Goal: Information Seeking & Learning: Learn about a topic

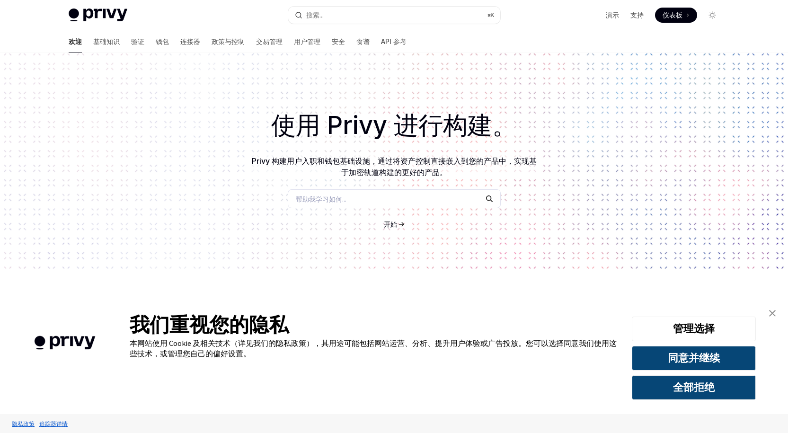
click at [673, 15] on font "仪表板" at bounding box center [672, 15] width 20 height 8
click at [381, 198] on div "帮助我学习如何..." at bounding box center [394, 198] width 213 height 19
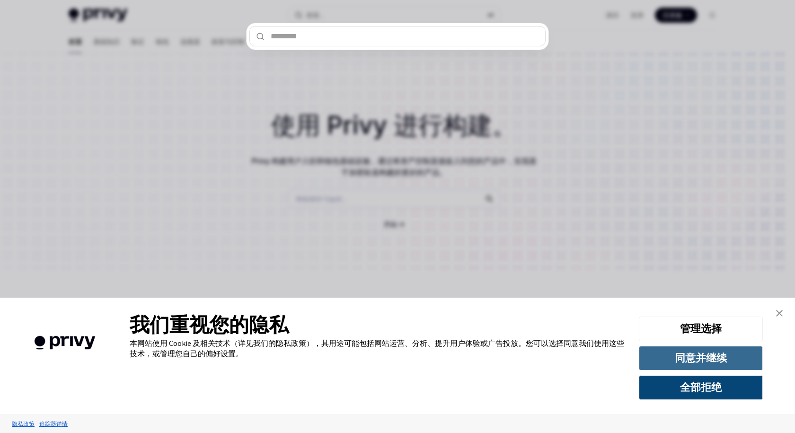
click at [711, 352] on font "同意并继续" at bounding box center [701, 357] width 52 height 13
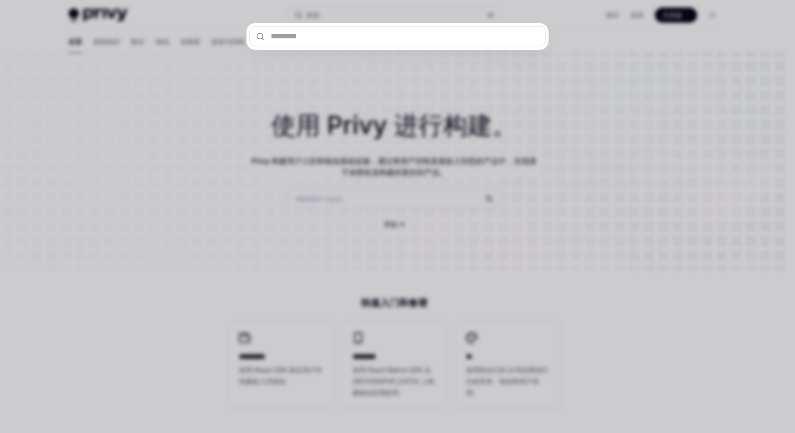
type textarea "*"
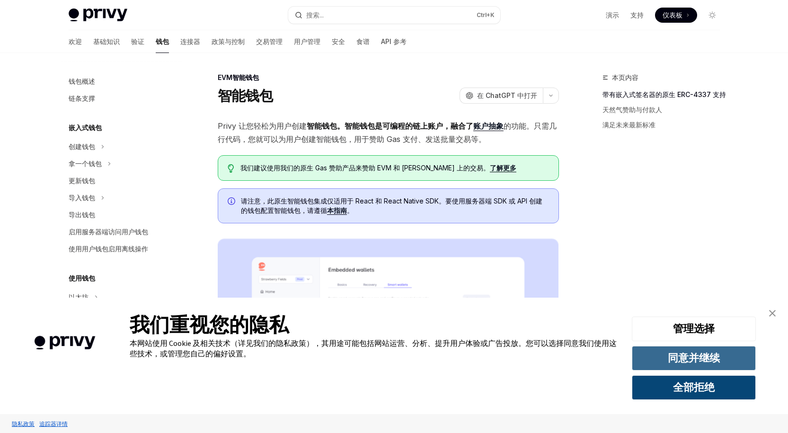
click at [728, 354] on button "同意并继续" at bounding box center [694, 358] width 124 height 25
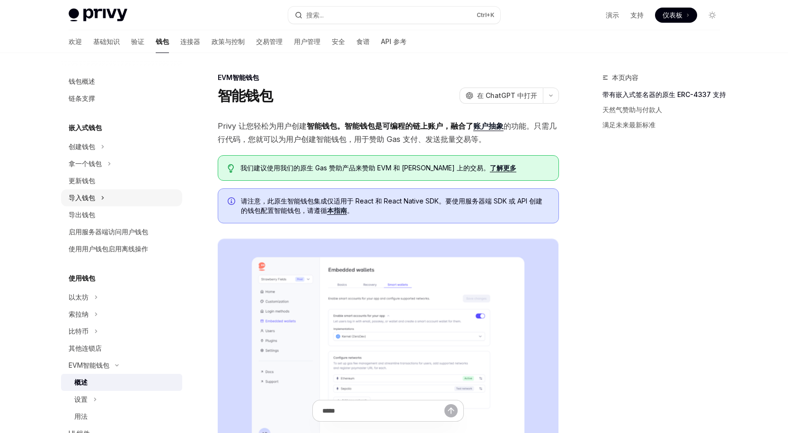
click at [88, 197] on font "导入钱包" at bounding box center [82, 197] width 26 height 8
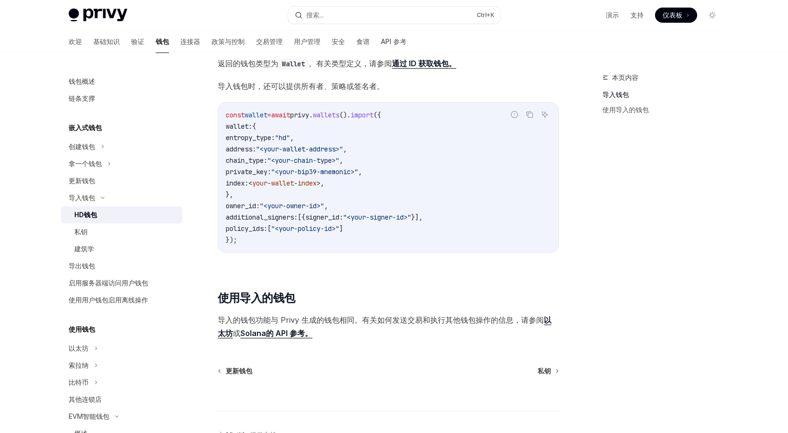
scroll to position [676, 0]
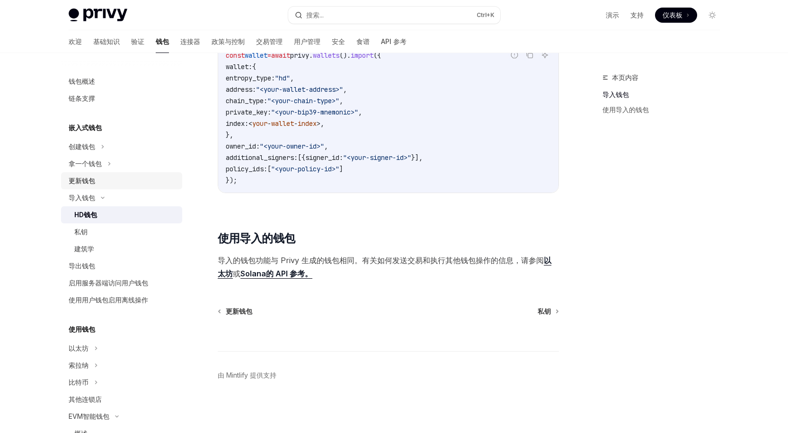
click at [101, 179] on div "更新钱包" at bounding box center [123, 180] width 108 height 11
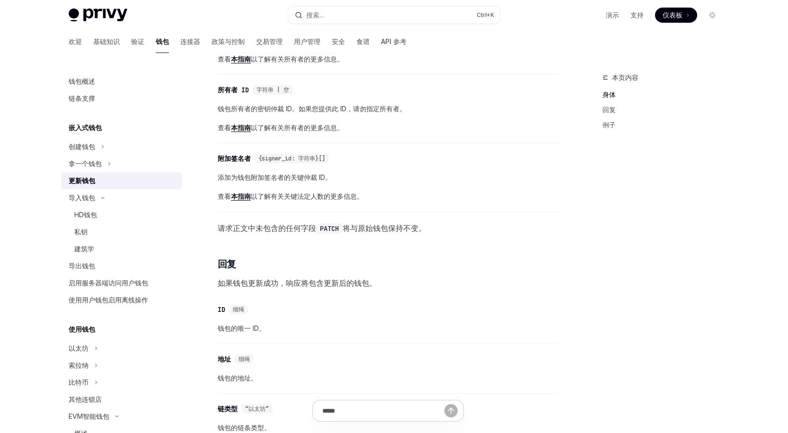
scroll to position [520, 0]
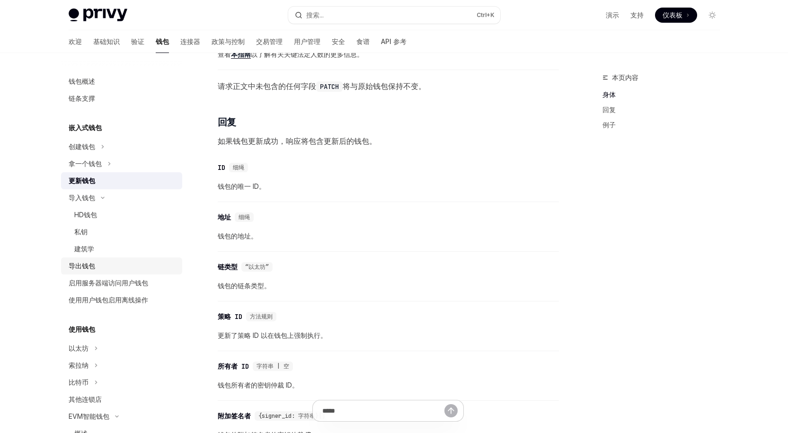
click at [98, 262] on div "导出钱包" at bounding box center [123, 265] width 108 height 11
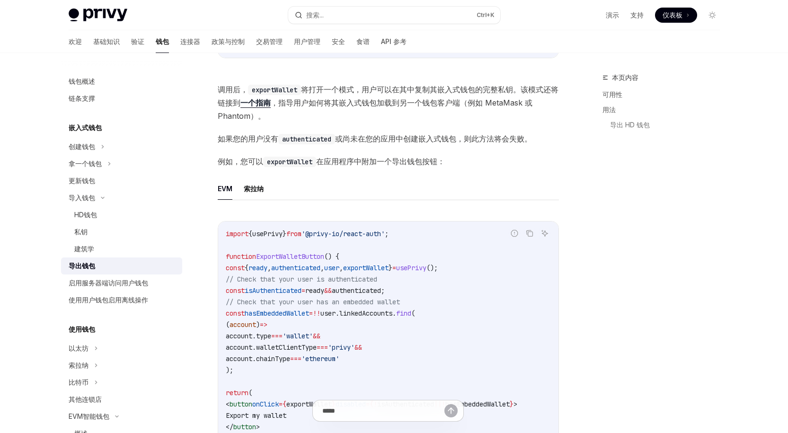
scroll to position [323, 0]
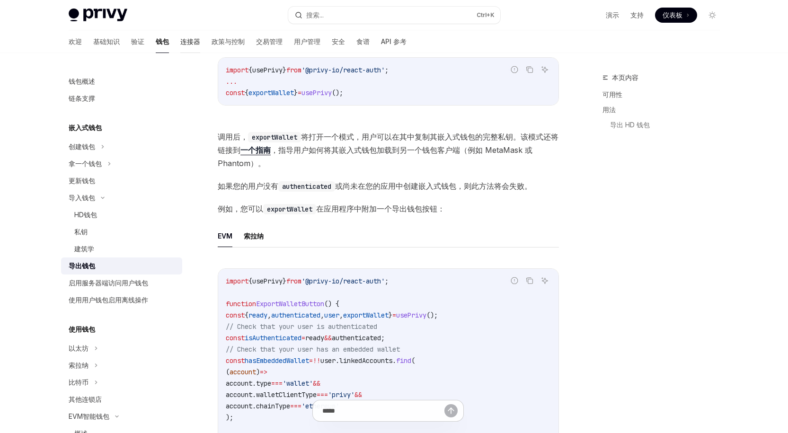
click at [180, 44] on font "连接器" at bounding box center [190, 41] width 20 height 8
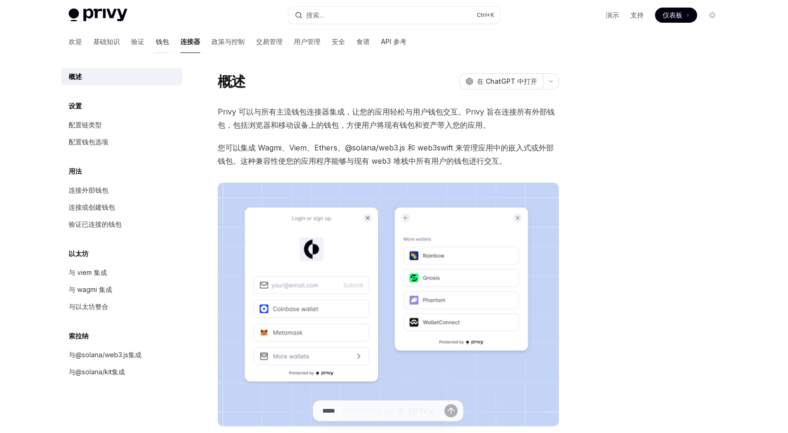
click at [156, 39] on font "钱包" at bounding box center [162, 41] width 13 height 8
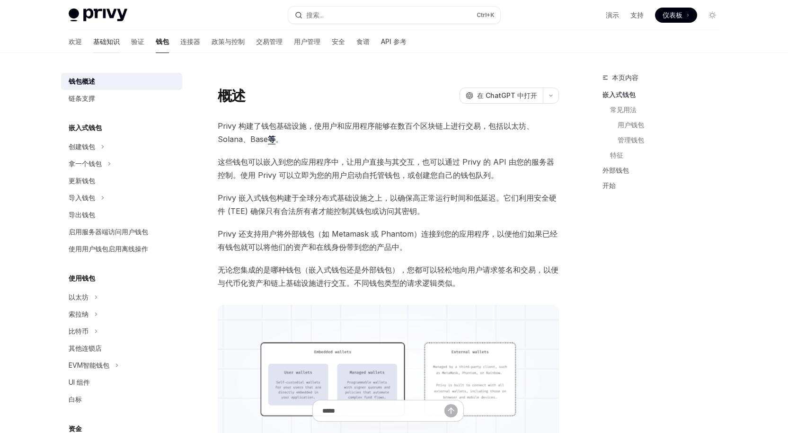
click at [93, 37] on font "基础知识" at bounding box center [106, 41] width 26 height 9
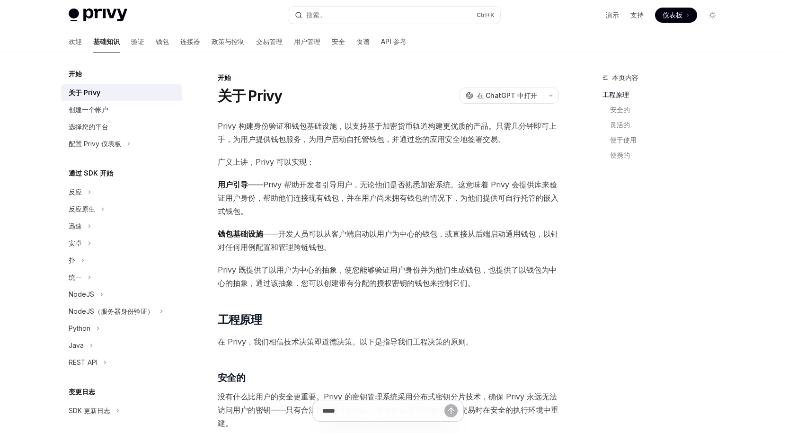
drag, startPoint x: 442, startPoint y: 183, endPoint x: 746, endPoint y: 314, distance: 331.2
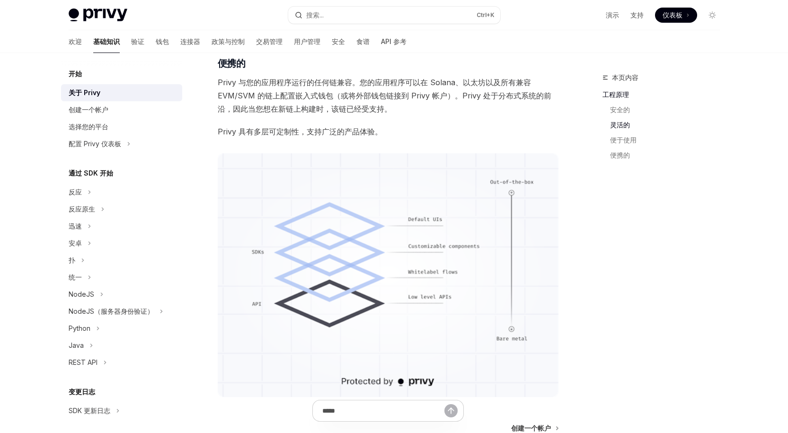
scroll to position [684, 0]
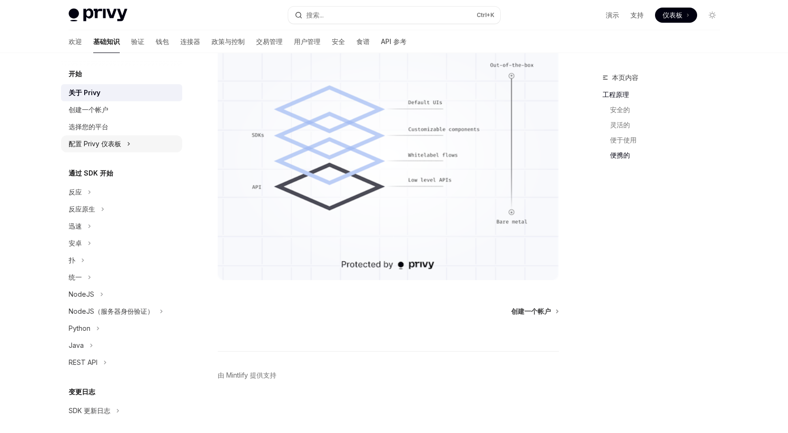
click at [132, 147] on div "配置 Privy 仪表板" at bounding box center [121, 143] width 121 height 17
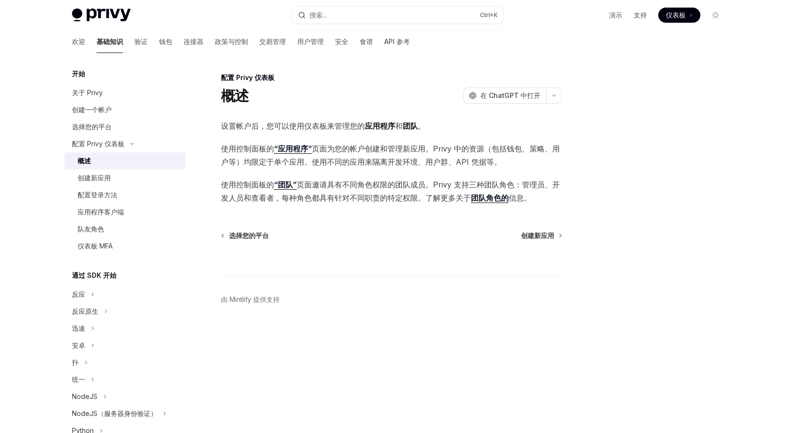
click at [685, 18] on span at bounding box center [679, 15] width 42 height 15
click at [529, 97] on font "在 ChatGPT 中打开" at bounding box center [510, 95] width 60 height 8
click at [134, 44] on font "验证" at bounding box center [140, 41] width 13 height 8
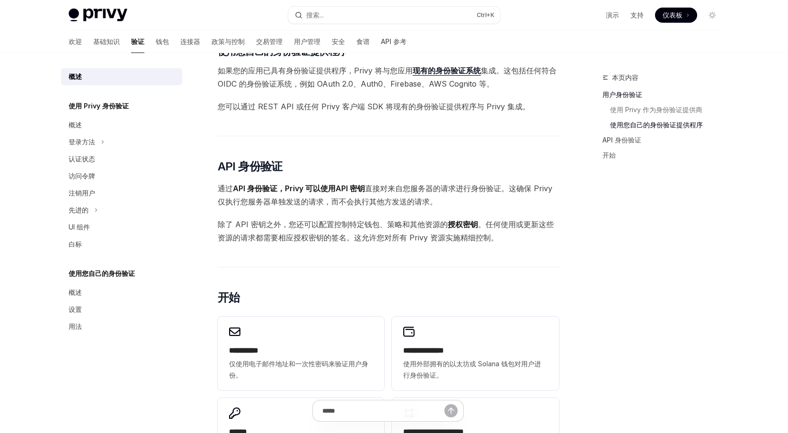
scroll to position [568, 0]
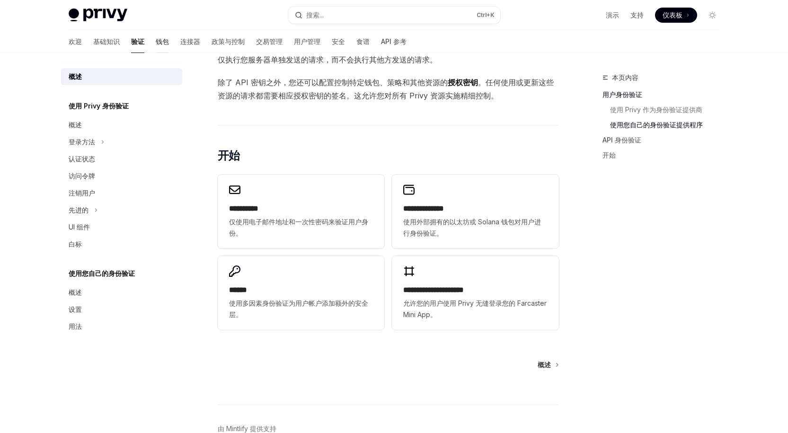
click at [156, 39] on font "钱包" at bounding box center [162, 41] width 13 height 8
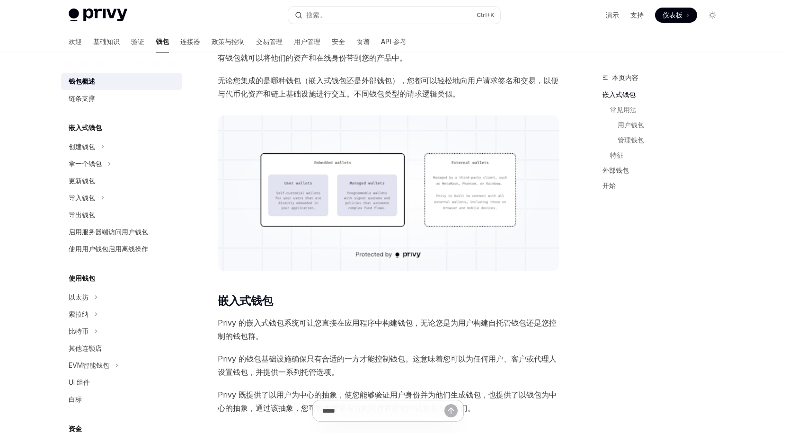
scroll to position [331, 0]
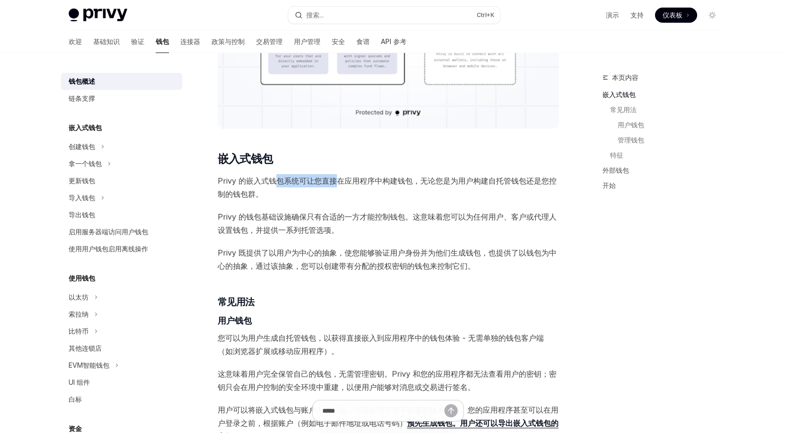
drag, startPoint x: 272, startPoint y: 180, endPoint x: 340, endPoint y: 174, distance: 68.4
click at [377, 181] on font "Privy 的嵌入式钱包系统可让您直接在应用程序中构建钱包，无论您是为用户构建自托管钱包还是您控制的钱包群。" at bounding box center [387, 187] width 339 height 23
drag, startPoint x: 362, startPoint y: 183, endPoint x: 432, endPoint y: 184, distance: 70.0
click at [432, 184] on font "Privy 的嵌入式钱包系统可让您直接在应用程序中构建钱包，无论您是为用户构建自托管钱包还是您控制的钱包群。" at bounding box center [387, 187] width 339 height 23
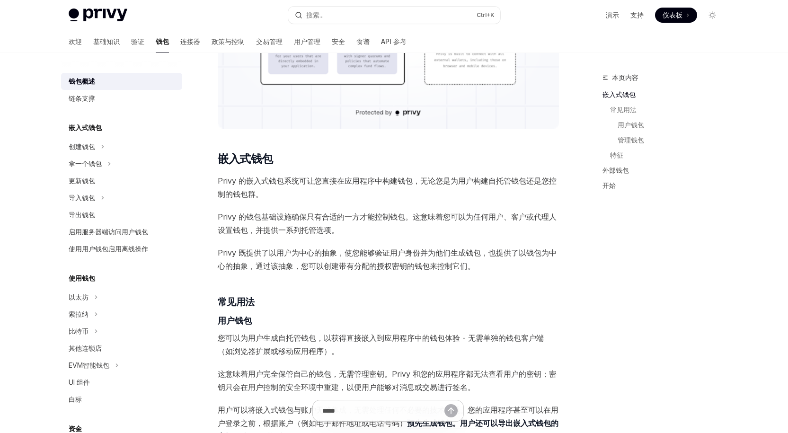
click at [462, 184] on font "Privy 的嵌入式钱包系统可让您直接在应用程序中构建钱包，无论您是为用户构建自托管钱包还是您控制的钱包群。" at bounding box center [387, 187] width 339 height 23
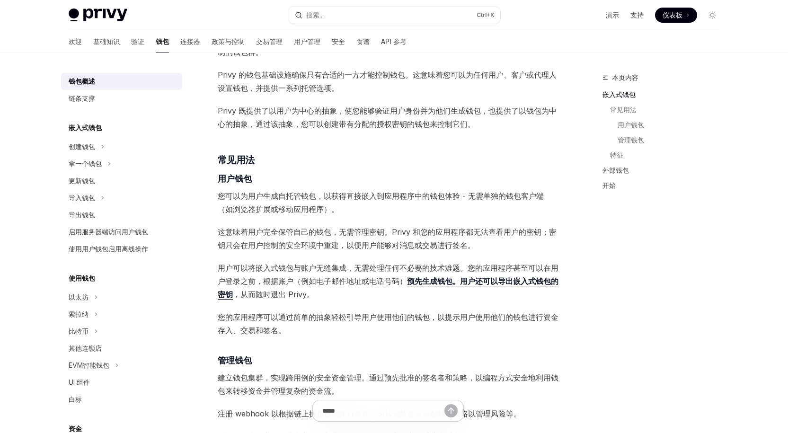
scroll to position [520, 0]
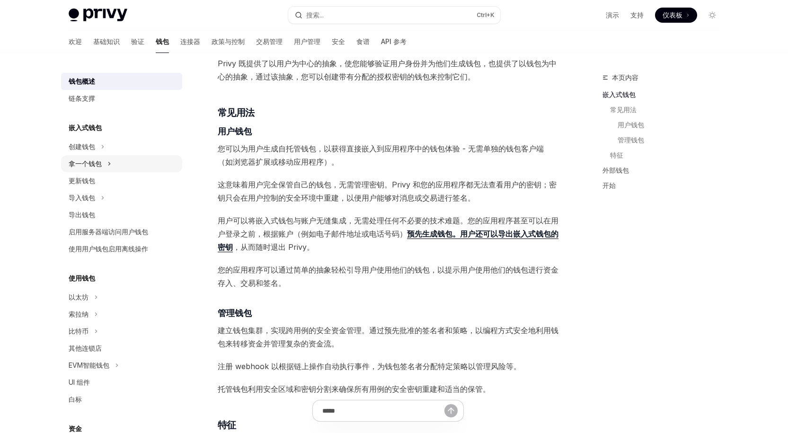
click at [110, 158] on icon at bounding box center [109, 163] width 4 height 11
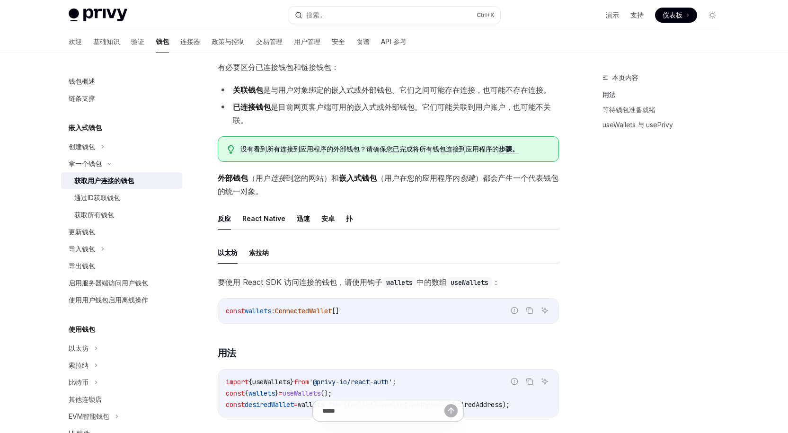
scroll to position [142, 0]
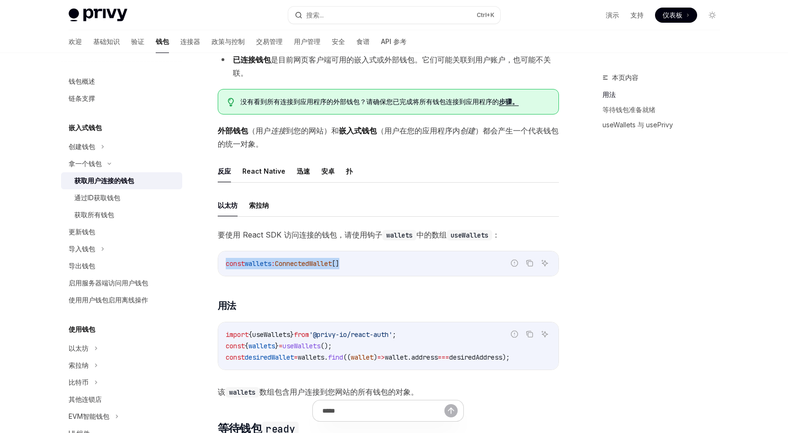
drag, startPoint x: 362, startPoint y: 262, endPoint x: 212, endPoint y: 261, distance: 149.5
click at [402, 262] on code "const wallets : ConnectedWallet []" at bounding box center [388, 263] width 325 height 11
click at [632, 272] on div "本页内容 用法 等待钱包准备就绪 useWallets 与 usePrivy" at bounding box center [655, 252] width 144 height 361
click at [265, 208] on font "索拉纳" at bounding box center [259, 205] width 20 height 8
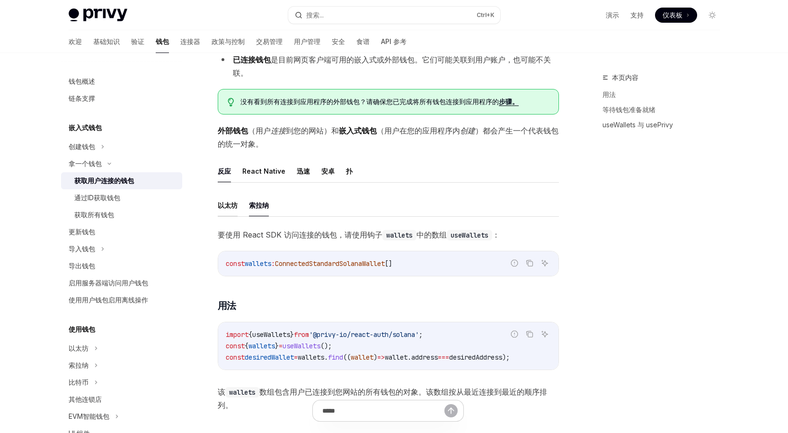
click at [219, 204] on font "以太坊" at bounding box center [228, 205] width 20 height 8
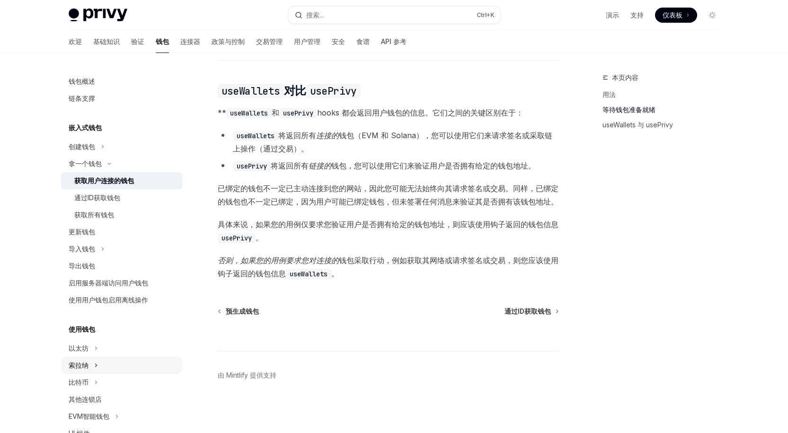
scroll to position [189, 0]
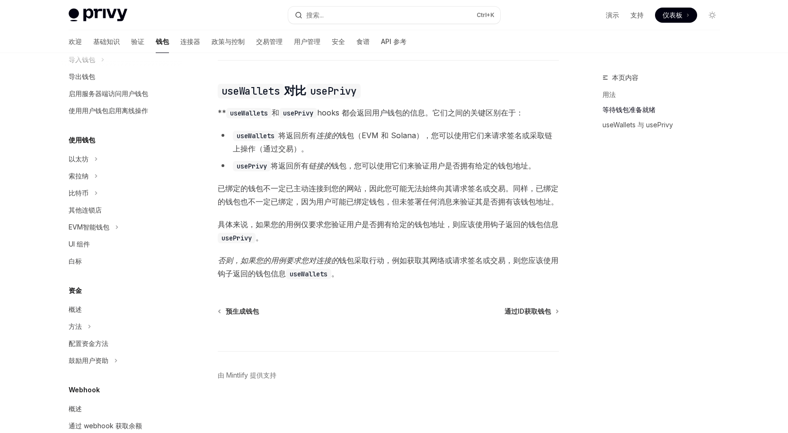
click at [102, 290] on div "资金" at bounding box center [121, 290] width 121 height 11
click at [79, 305] on font "概述" at bounding box center [75, 309] width 13 height 8
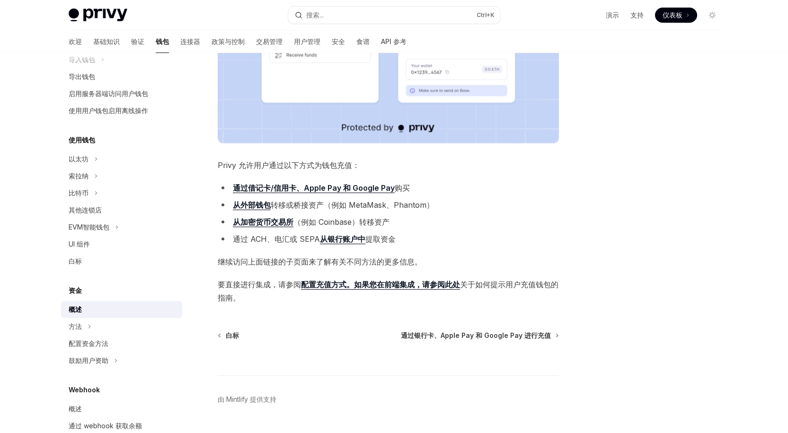
scroll to position [308, 0]
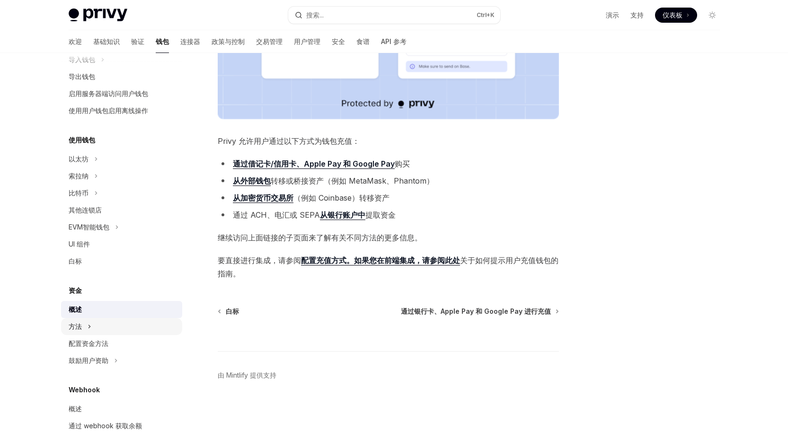
click at [78, 323] on font "方法" at bounding box center [75, 326] width 13 height 8
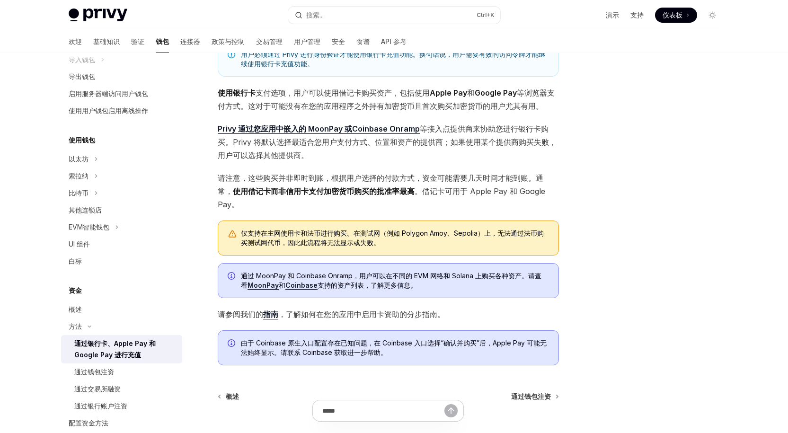
scroll to position [180, 0]
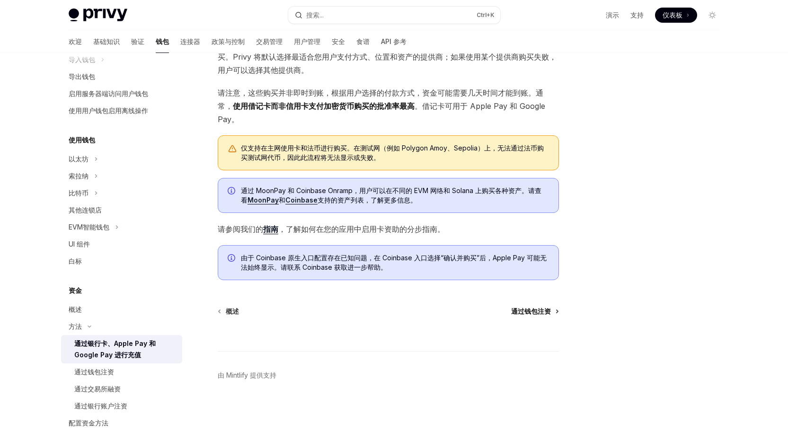
click at [519, 309] on font "通过钱包注资" at bounding box center [531, 311] width 40 height 8
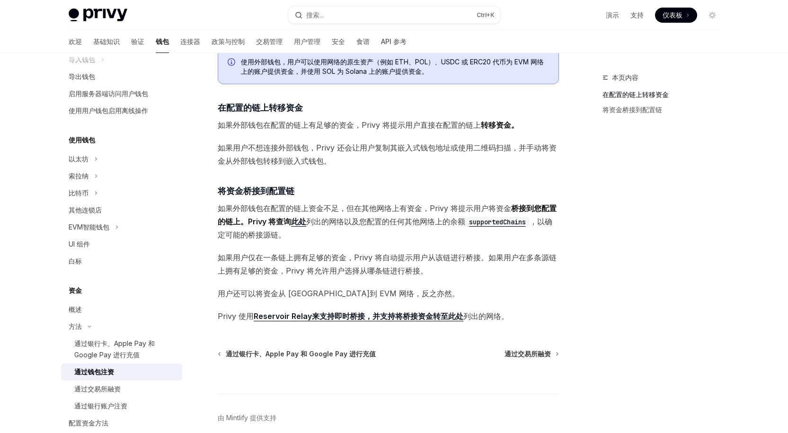
scroll to position [184, 0]
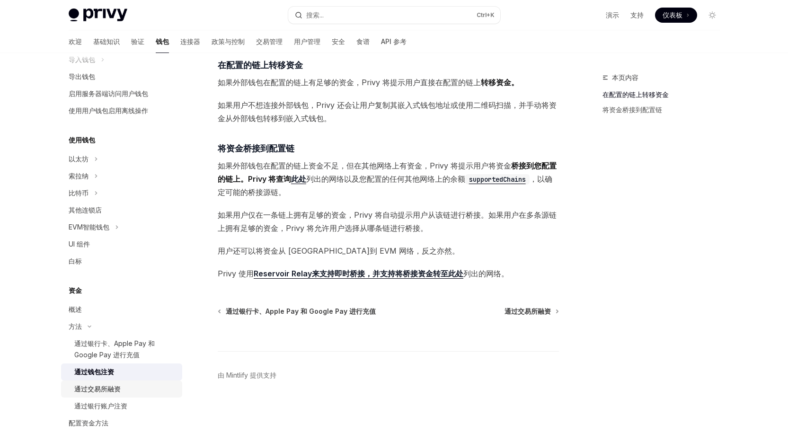
click at [100, 386] on font "通过交易所融资" at bounding box center [97, 389] width 46 height 8
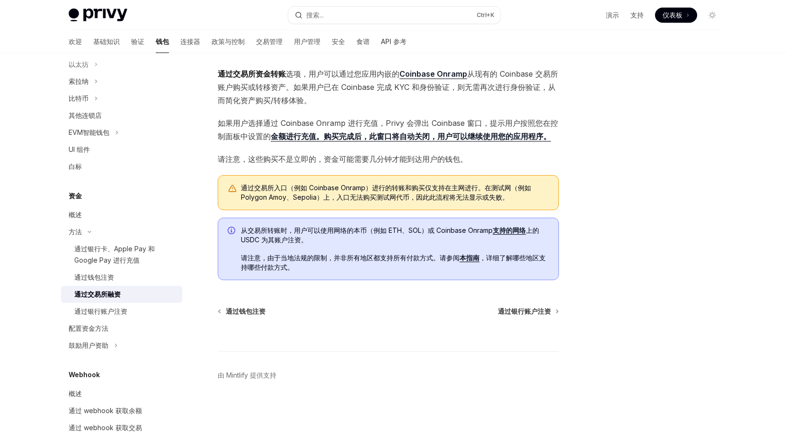
scroll to position [331, 0]
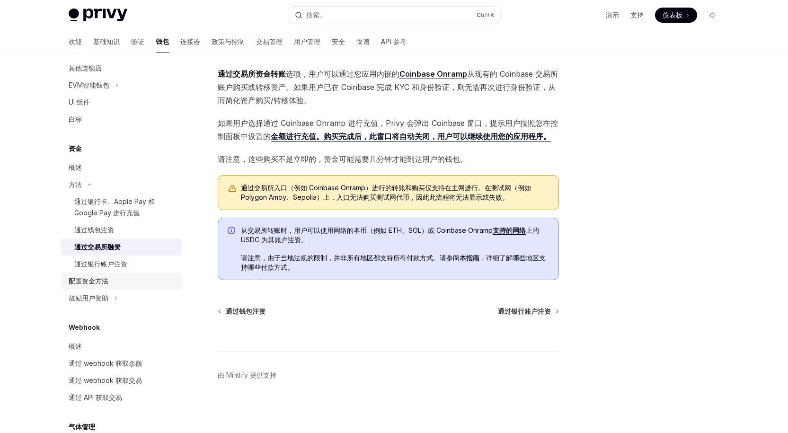
click at [98, 280] on font "配置资金方法" at bounding box center [89, 281] width 40 height 8
type textarea "*"
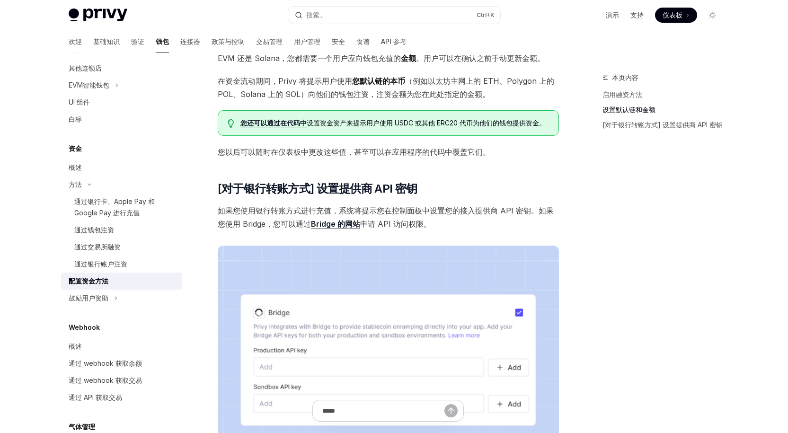
scroll to position [478, 0]
